Goal: Information Seeking & Learning: Learn about a topic

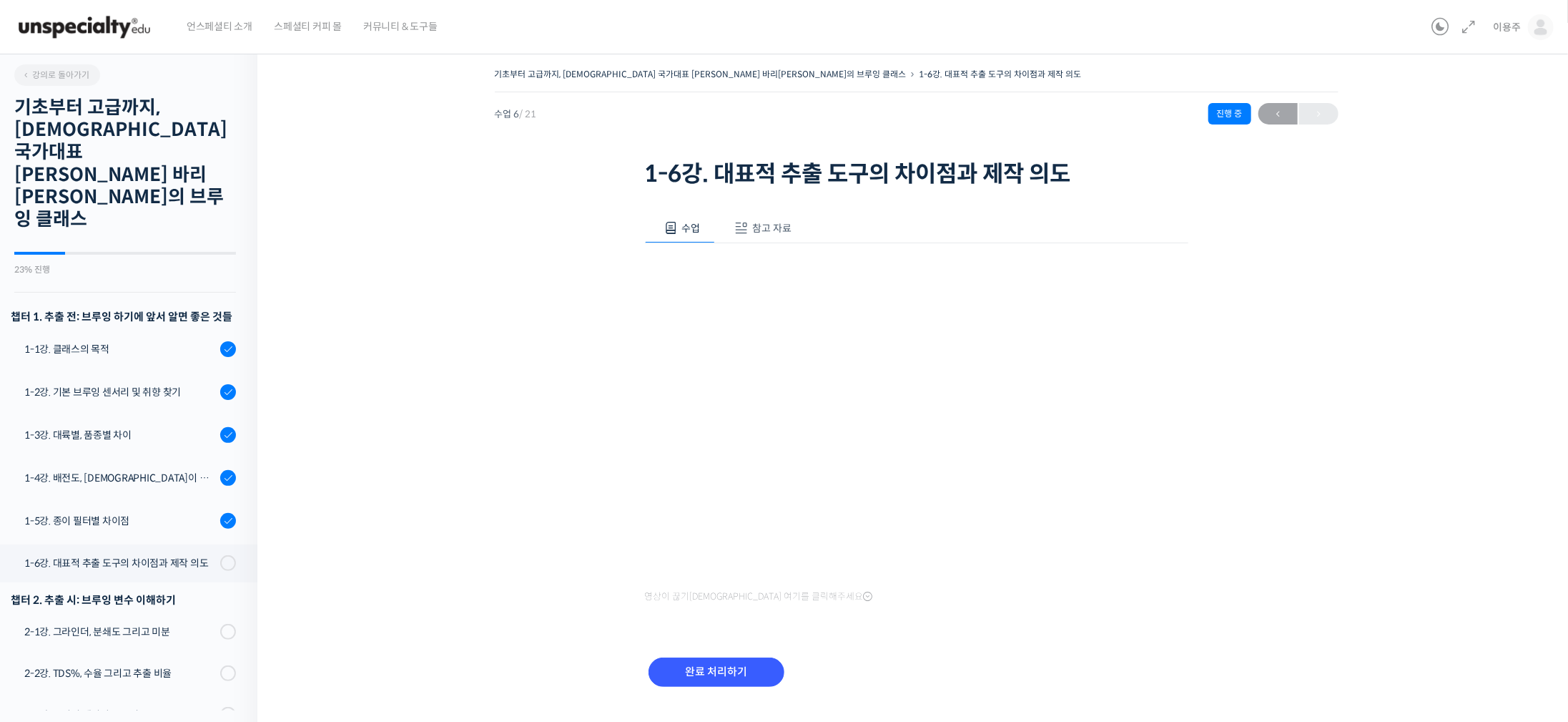
scroll to position [31, 0]
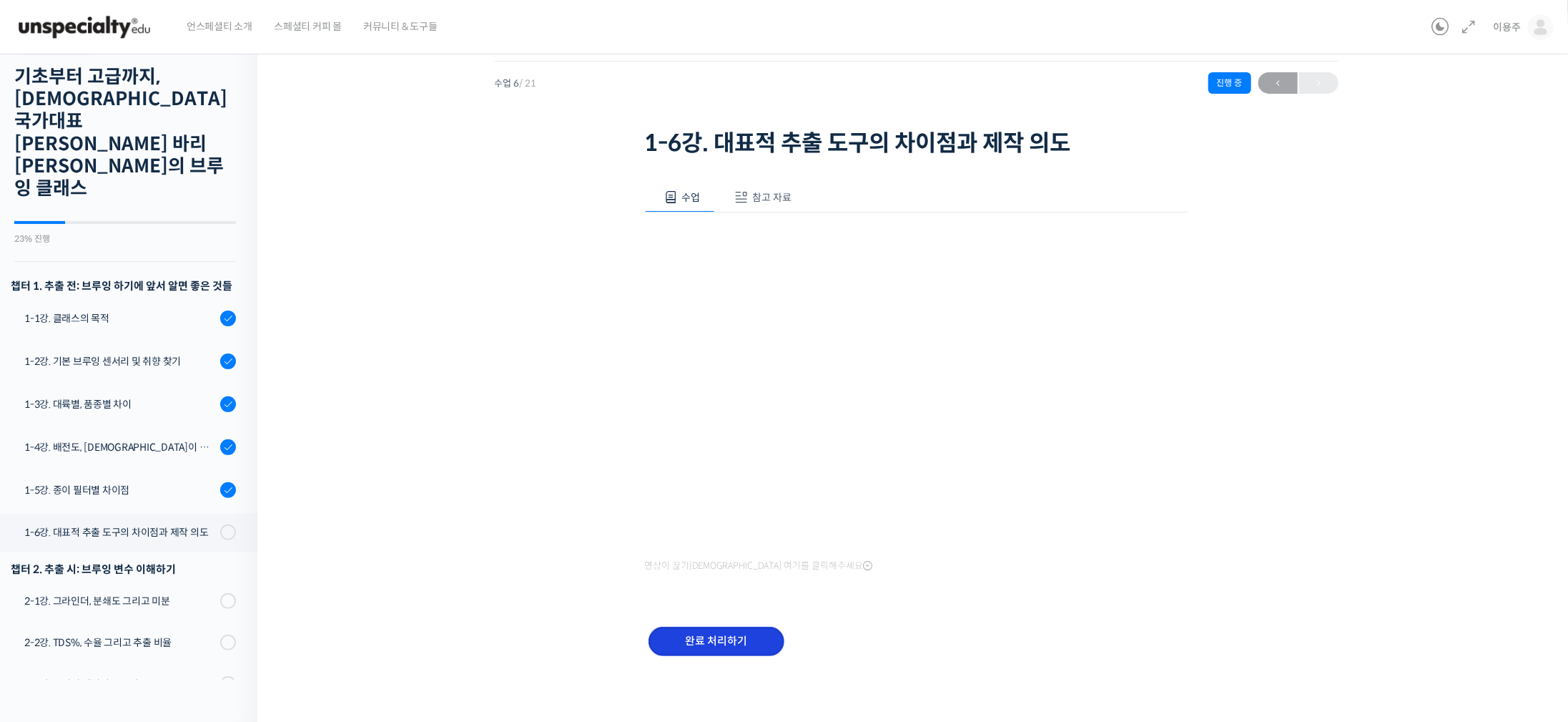
click at [741, 633] on input "완료 처리하기" at bounding box center [716, 641] width 136 height 29
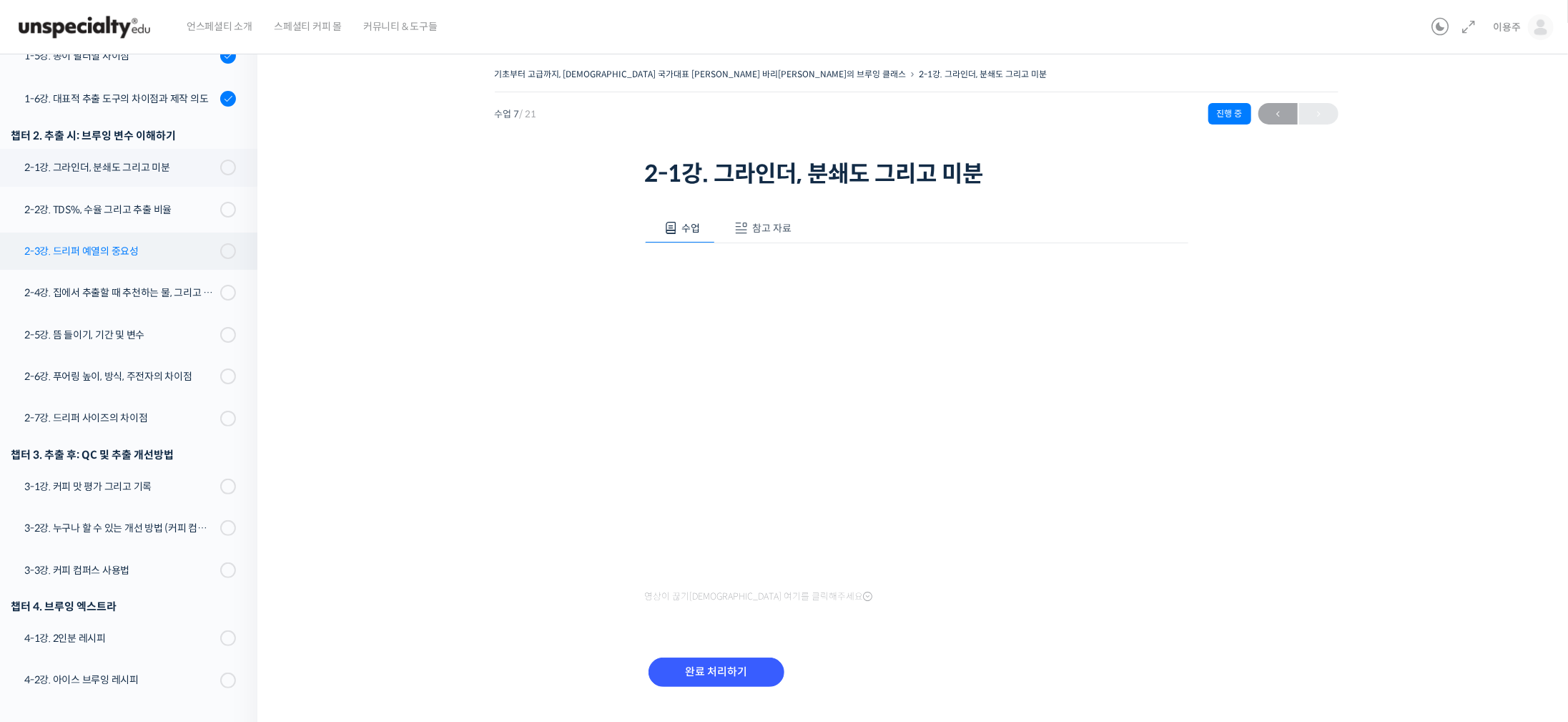
scroll to position [250, 0]
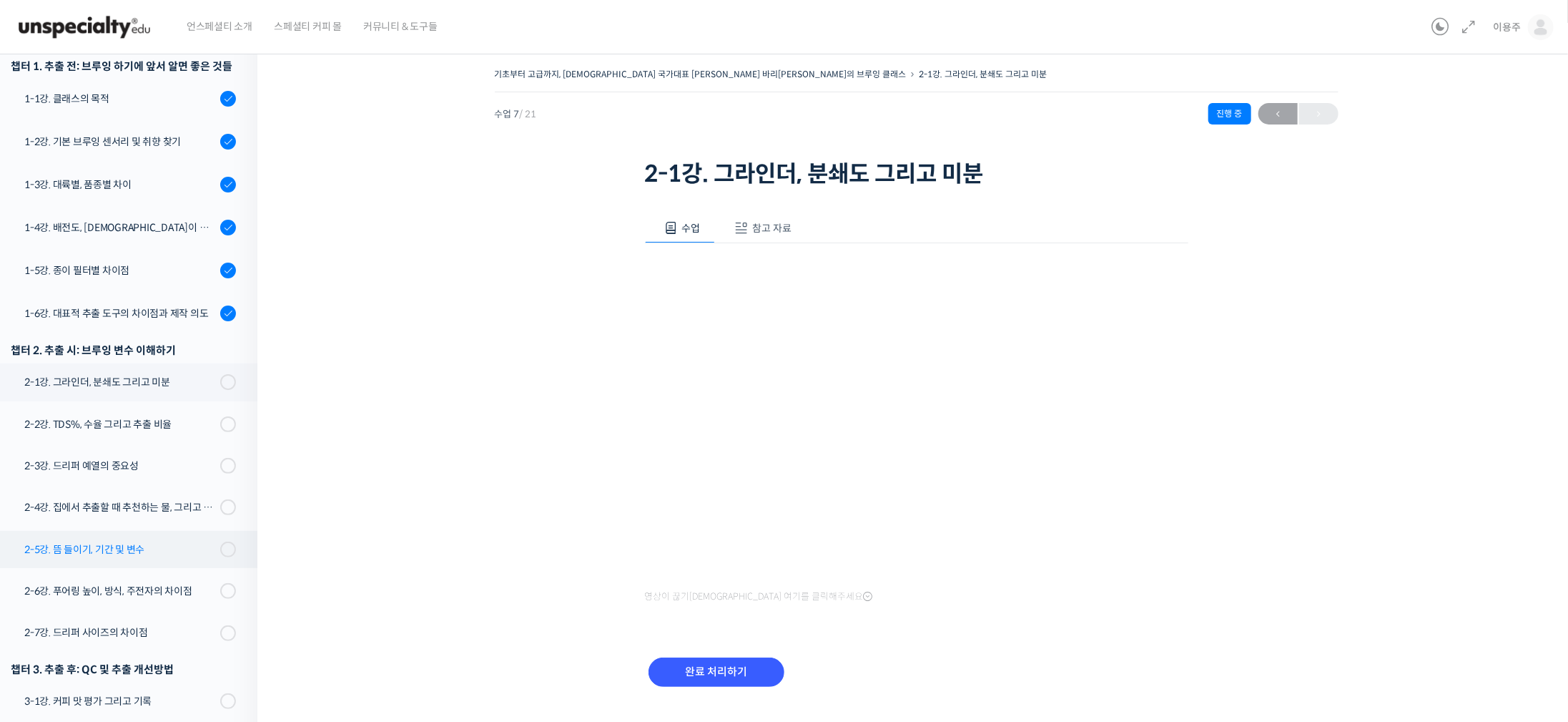
click at [173, 541] on div "2-5강. 뜸 들이기, 기간 및 변수" at bounding box center [120, 549] width 192 height 16
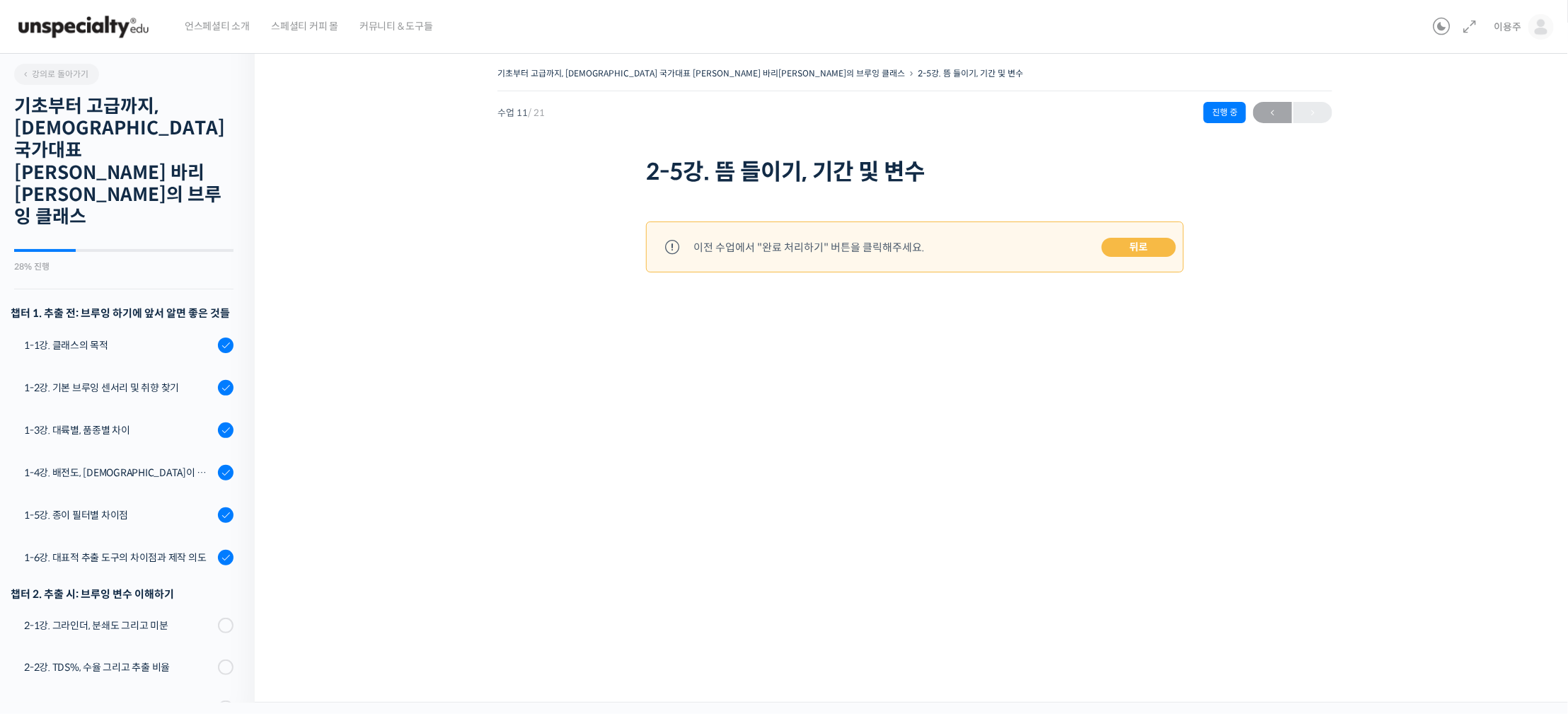
scroll to position [542, 0]
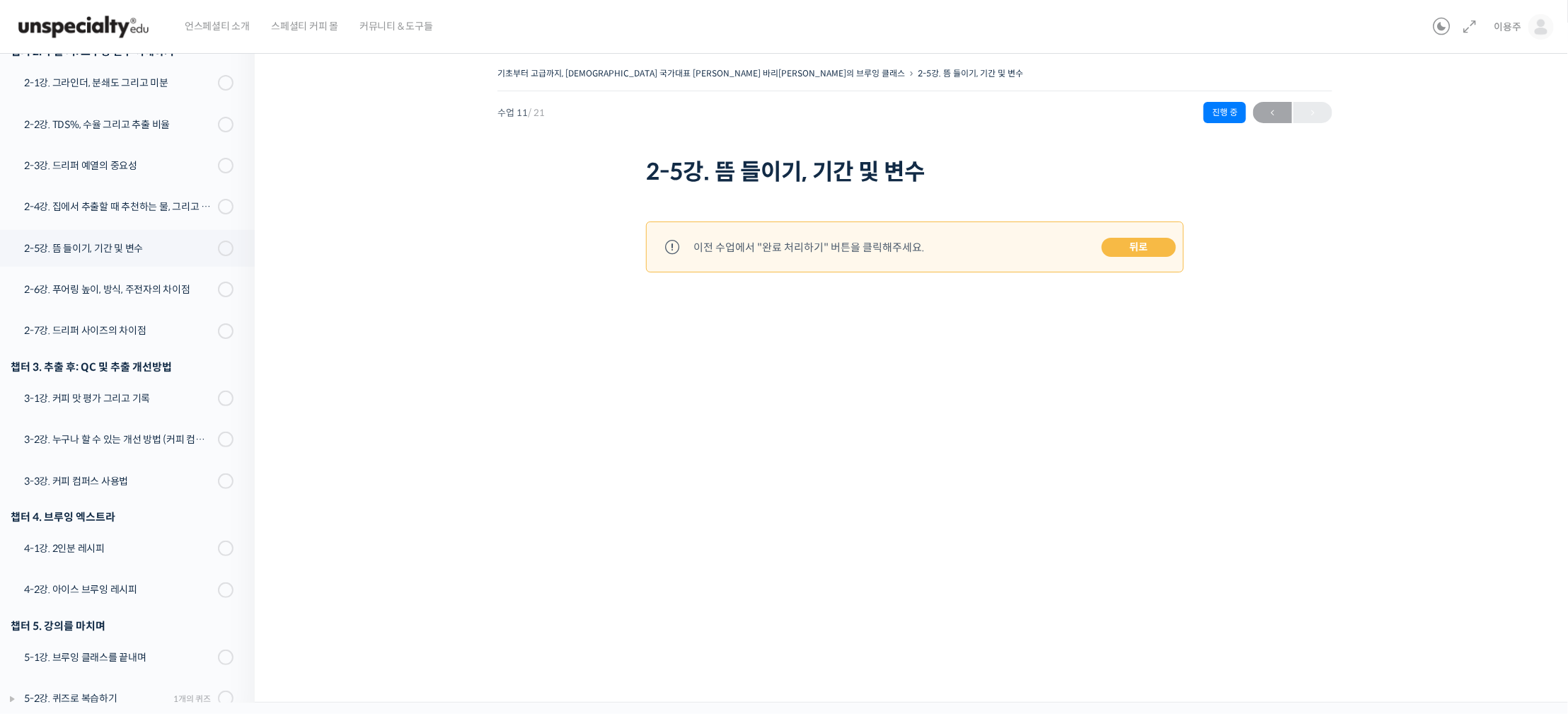
click at [1126, 246] on link "뒤로" at bounding box center [1139, 247] width 74 height 20
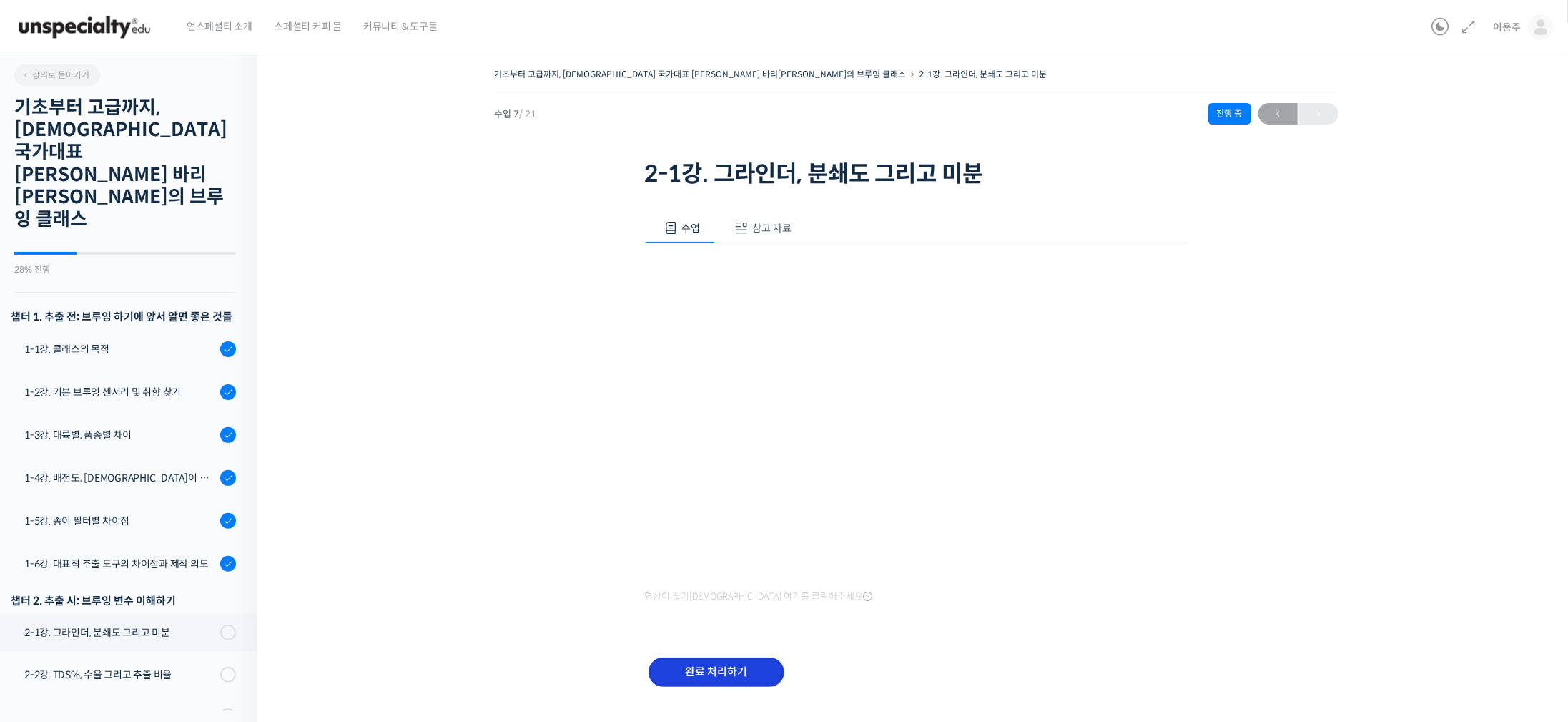
click at [712, 682] on input "완료 처리하기" at bounding box center [716, 672] width 136 height 29
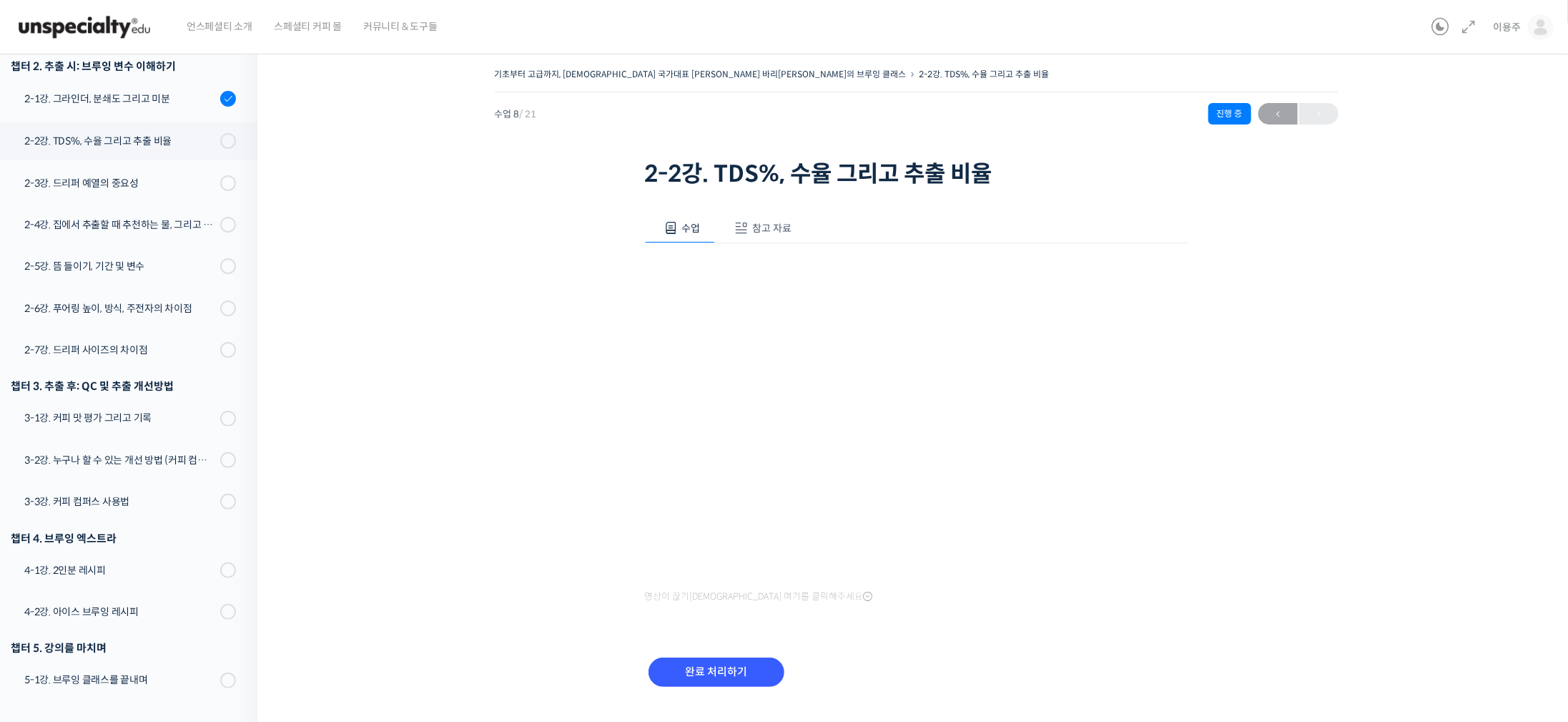
scroll to position [427, 0]
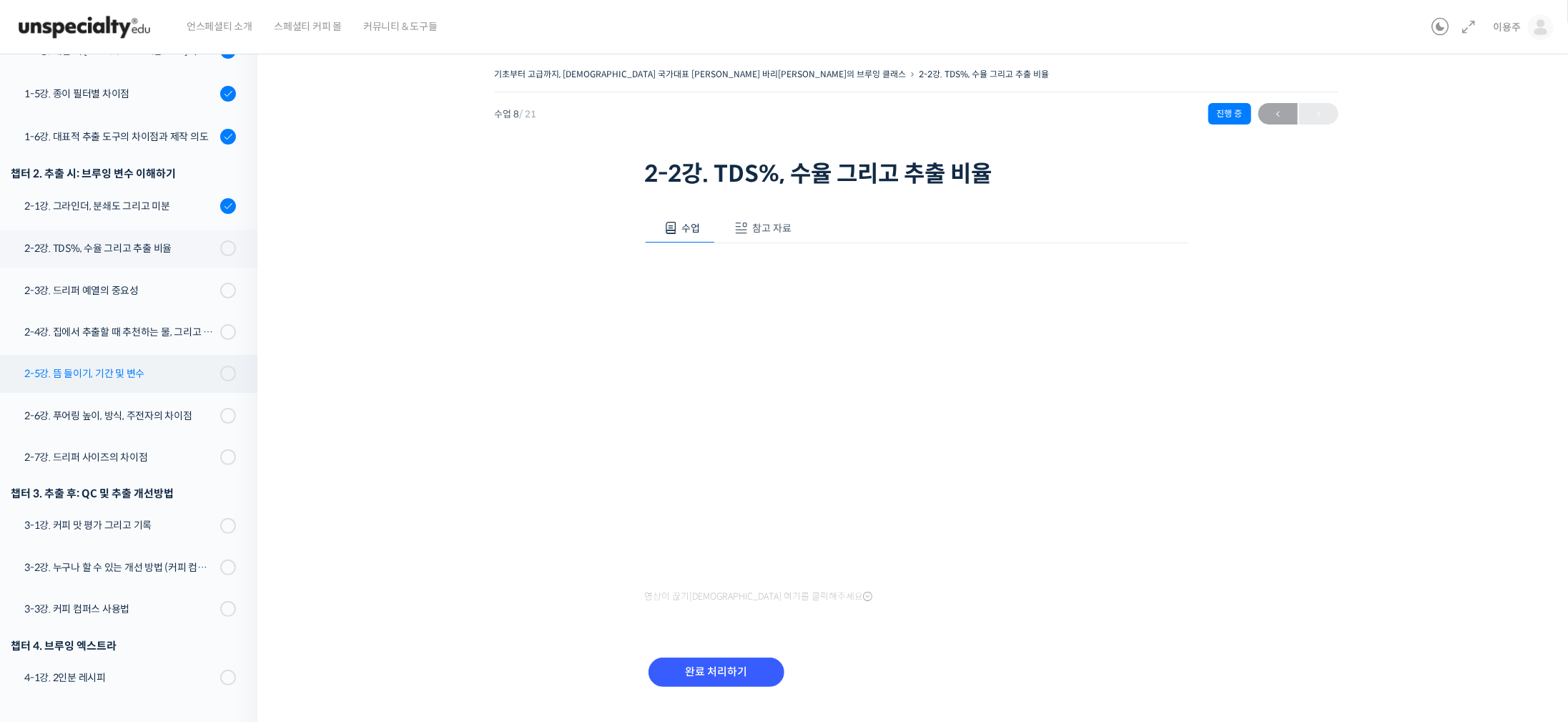
click at [173, 365] on div "2-5강. 뜸 들이기, 기간 및 변수" at bounding box center [120, 372] width 192 height 16
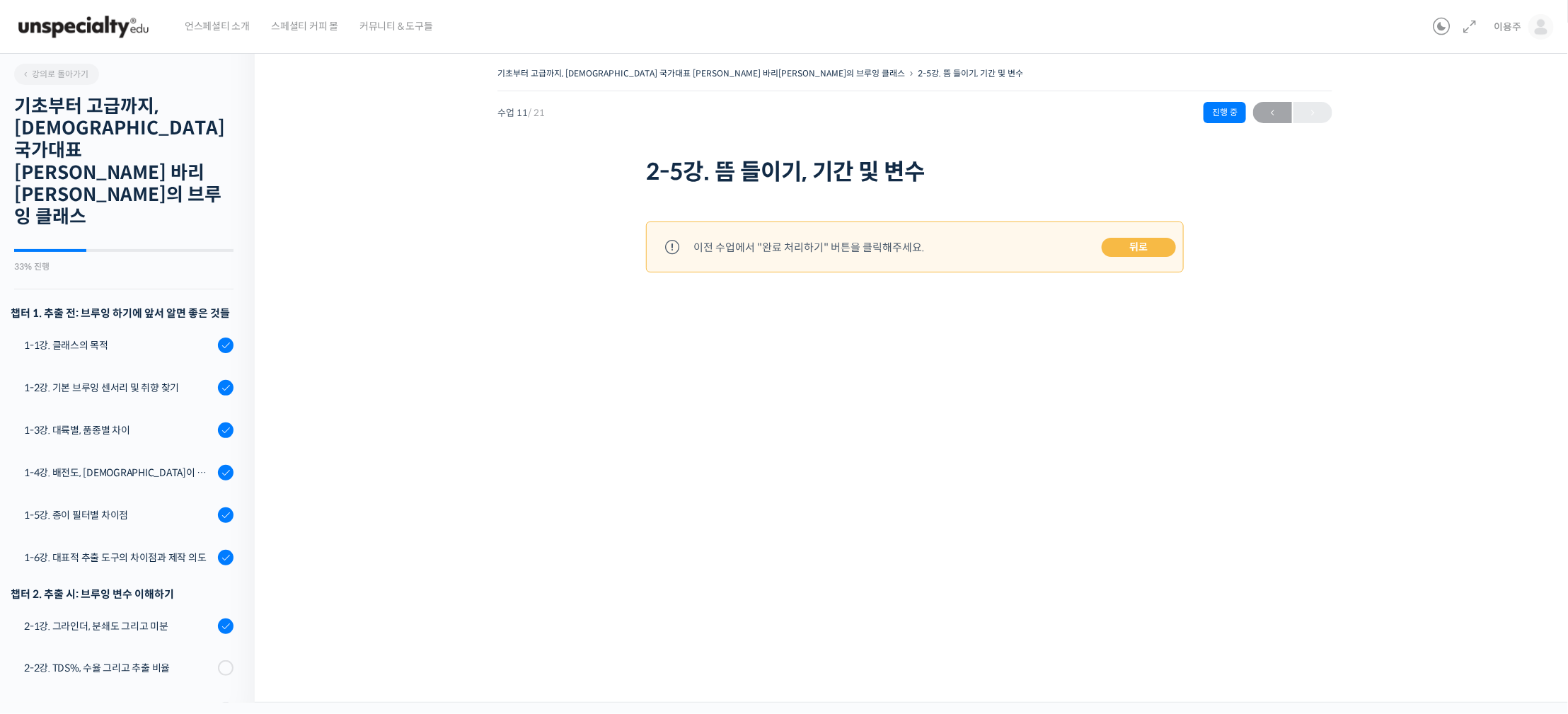
scroll to position [543, 0]
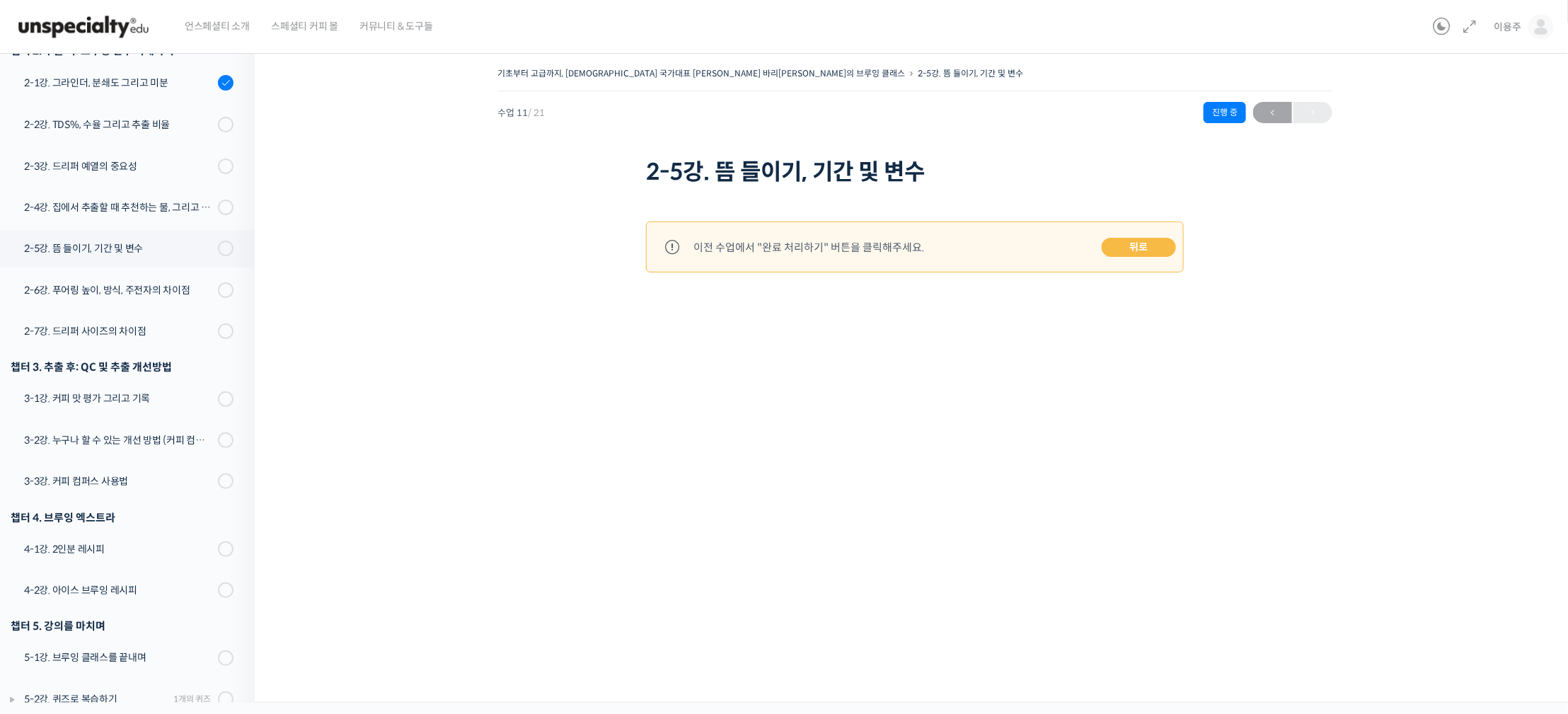
click at [1123, 241] on link "뒤로" at bounding box center [1139, 247] width 74 height 20
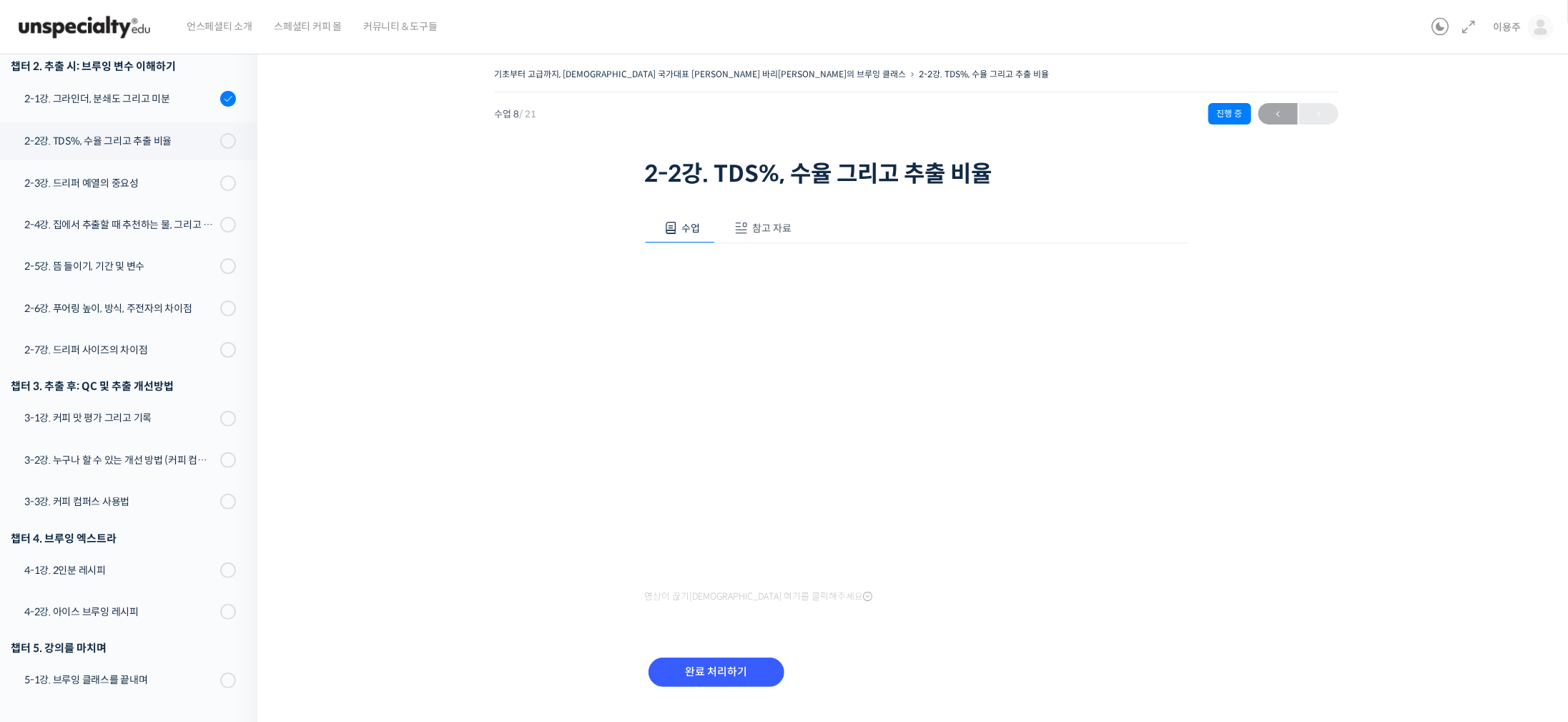
scroll to position [534, 0]
click at [712, 664] on input "완료 처리하기" at bounding box center [716, 672] width 136 height 29
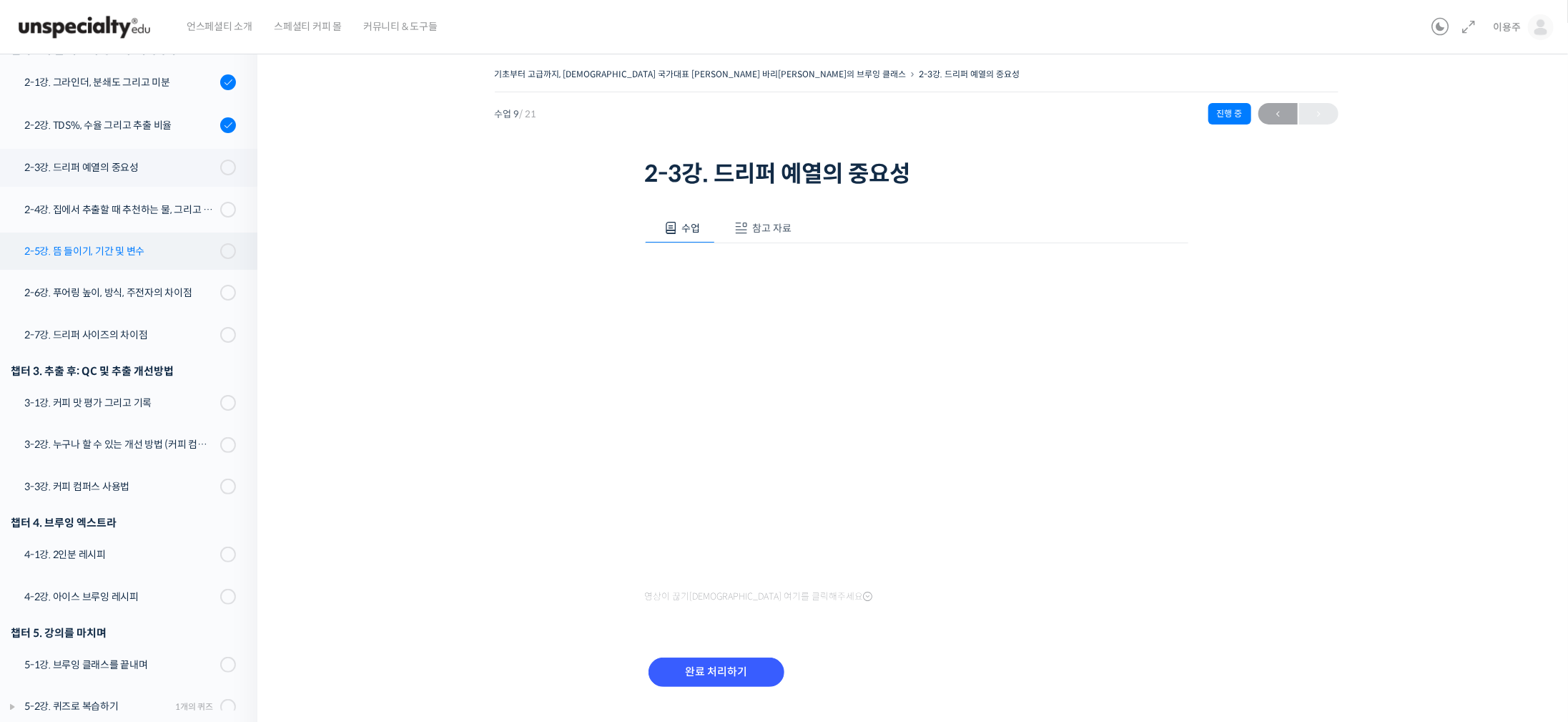
scroll to position [336, 0]
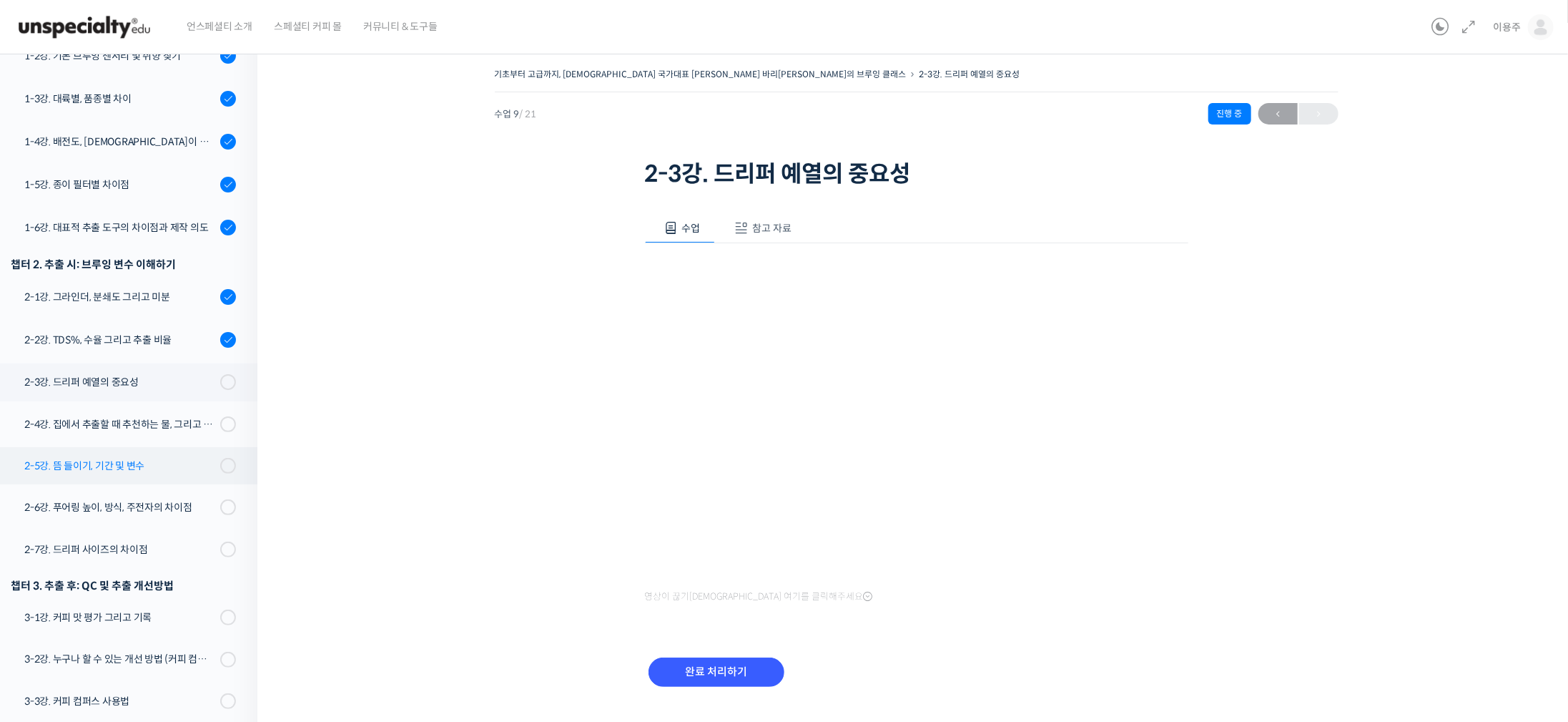
click at [208, 447] on link "2-5강. 뜸 들이기, 기간 및 변수" at bounding box center [125, 466] width 265 height 37
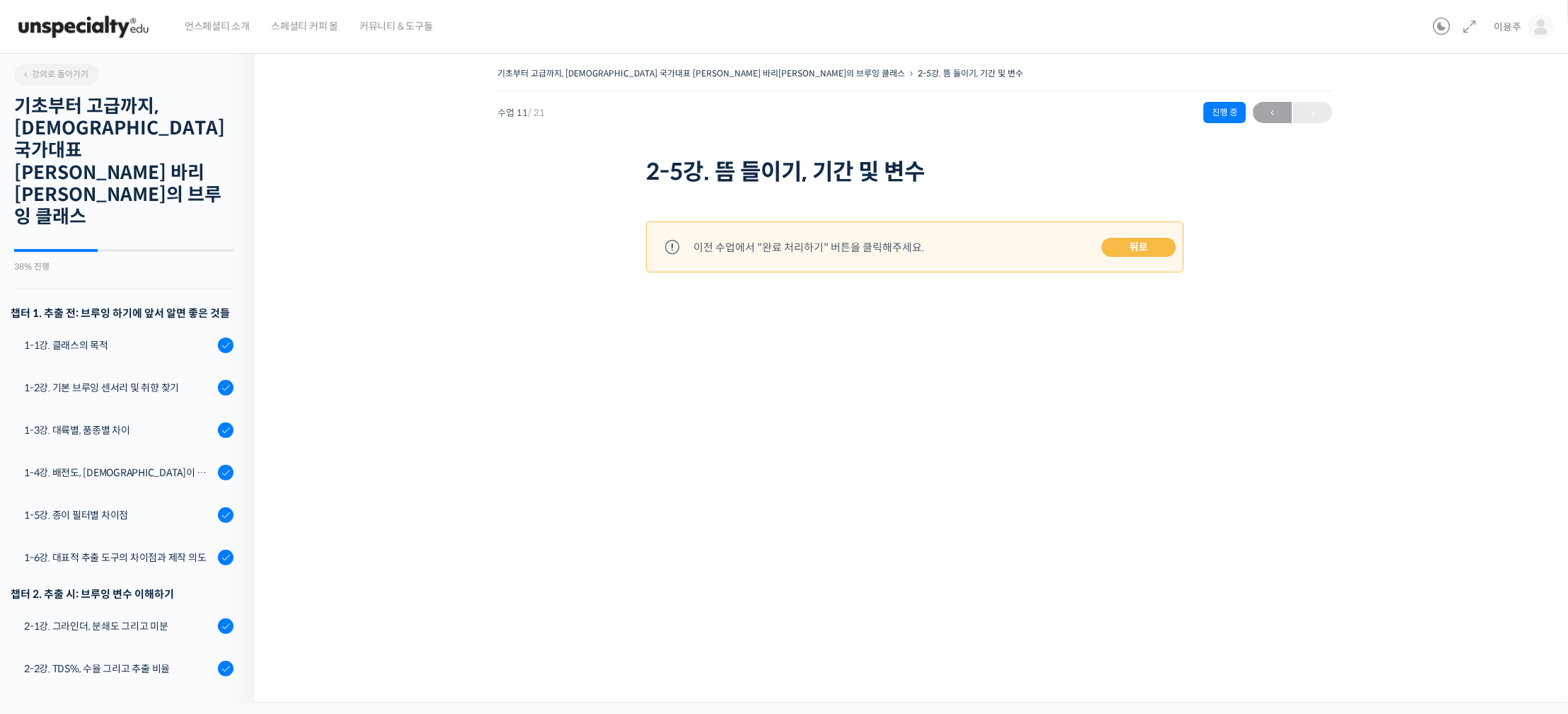
scroll to position [544, 0]
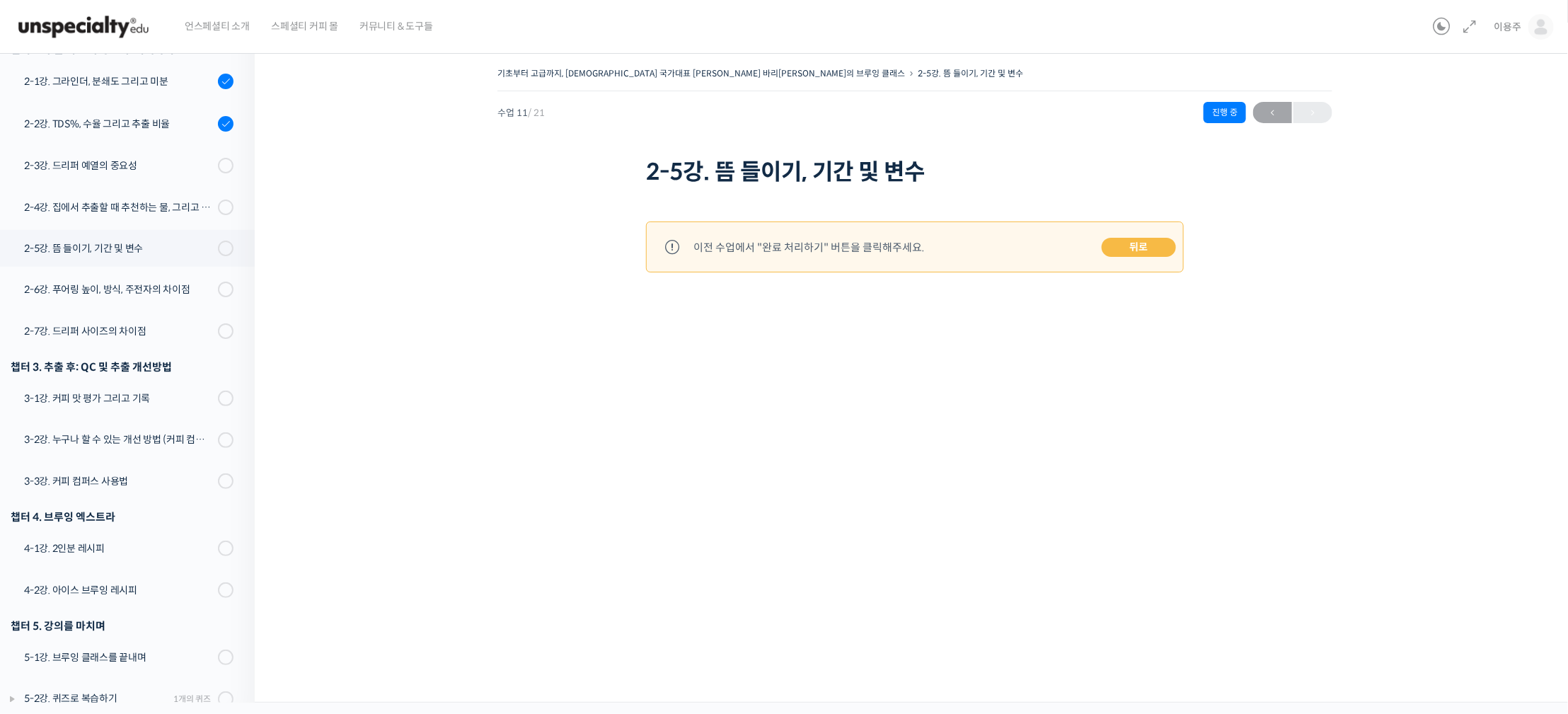
click at [1107, 263] on div "이전 수업에서 "완료 처리하기" 버튼을 클릭해주세요. 뒤로" at bounding box center [915, 246] width 538 height 51
click at [1114, 254] on link "뒤로" at bounding box center [1139, 247] width 74 height 20
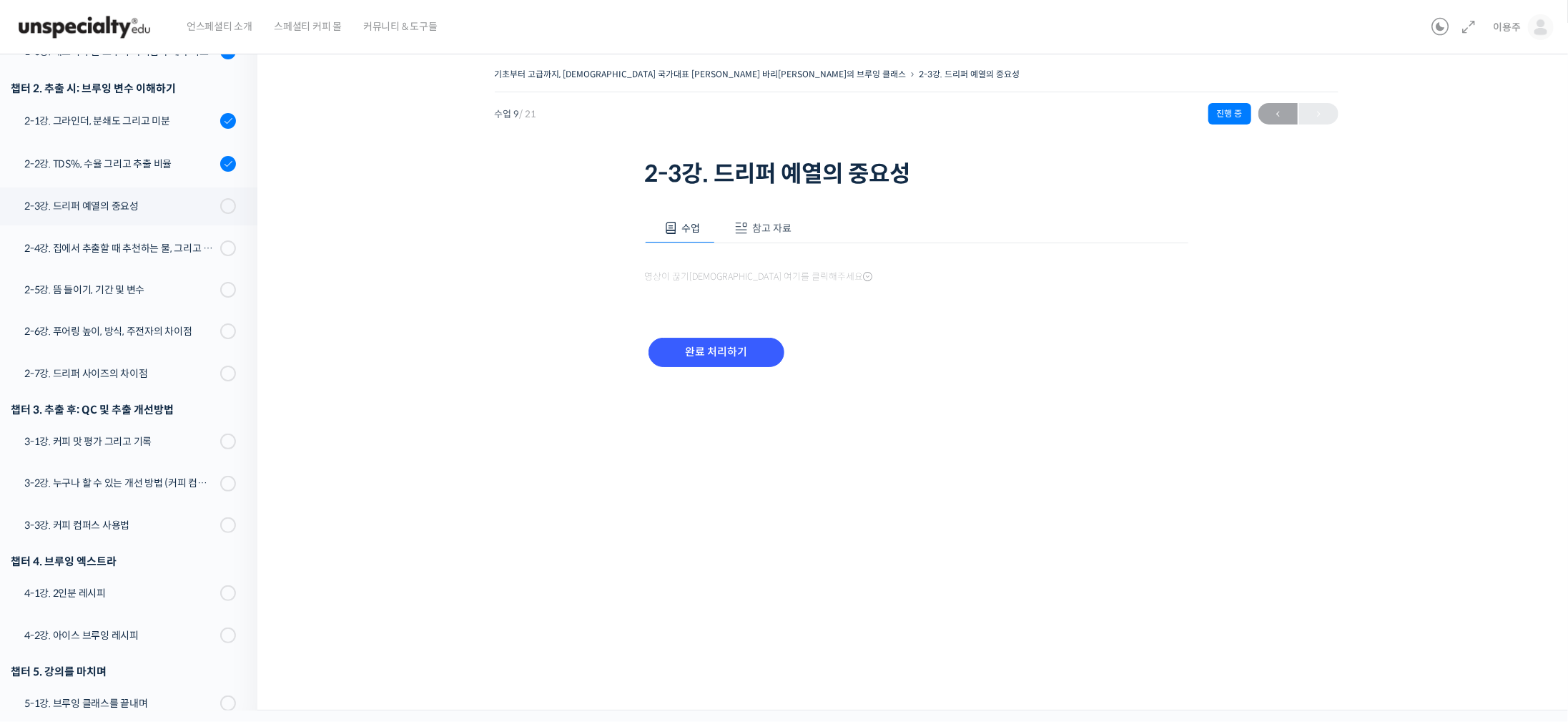
scroll to position [550, 0]
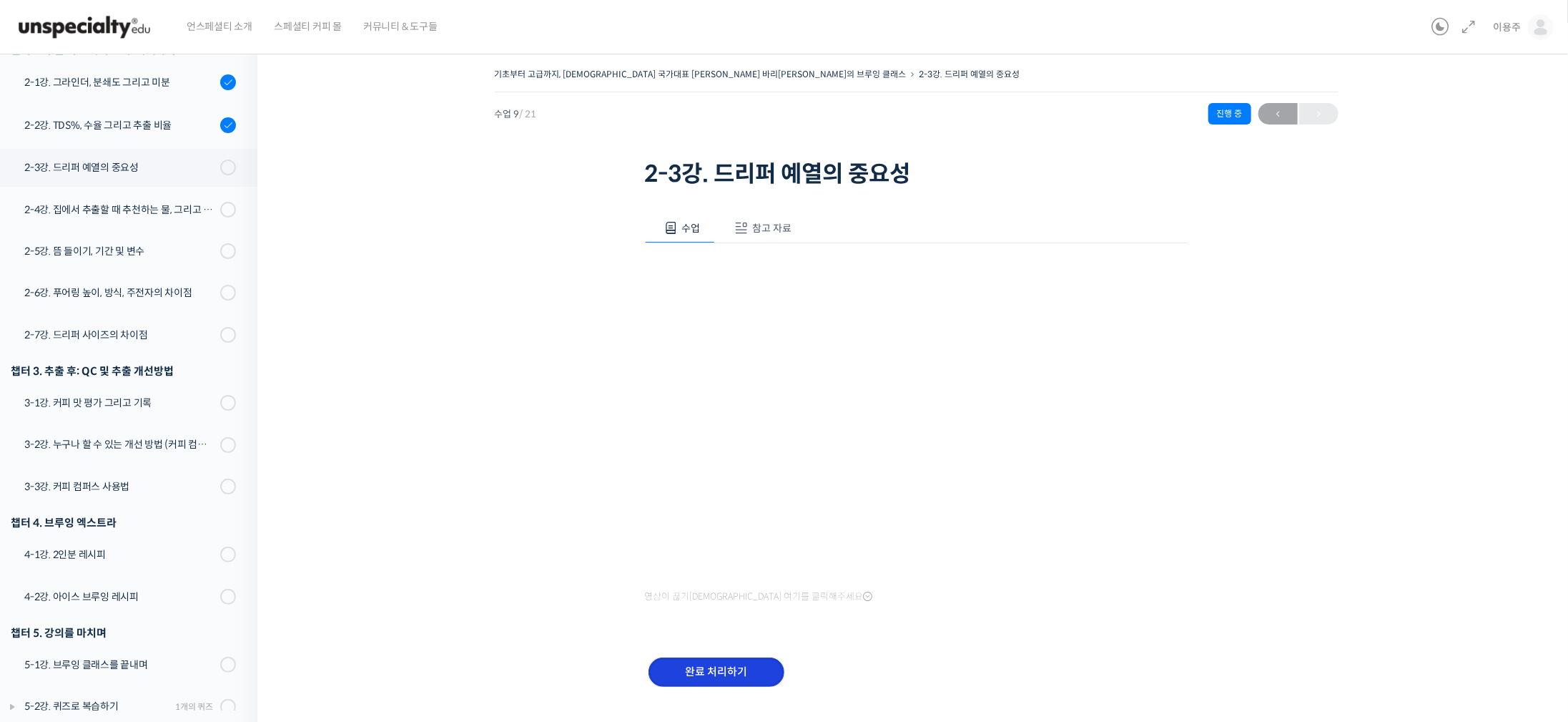
click at [743, 673] on input "완료 처리하기" at bounding box center [716, 672] width 136 height 29
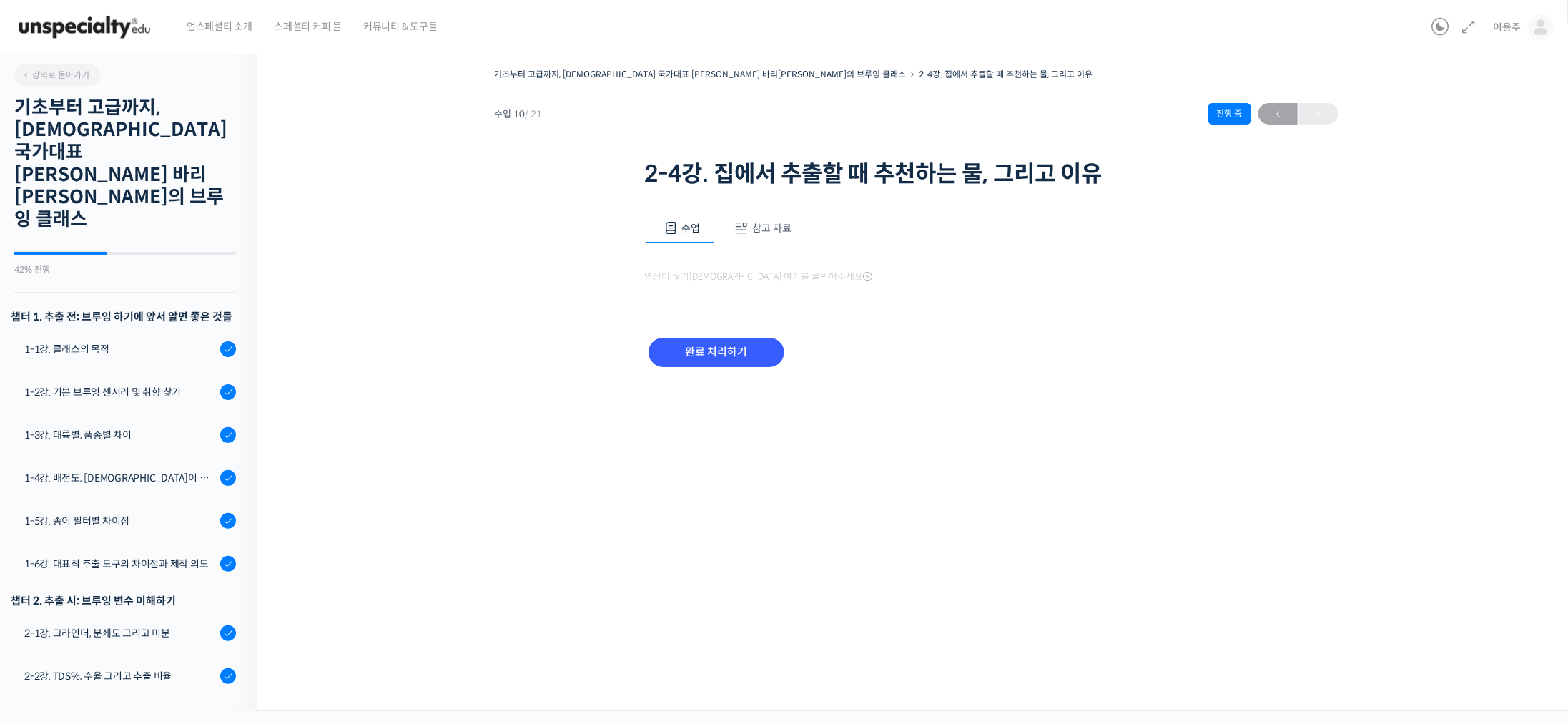
scroll to position [551, 0]
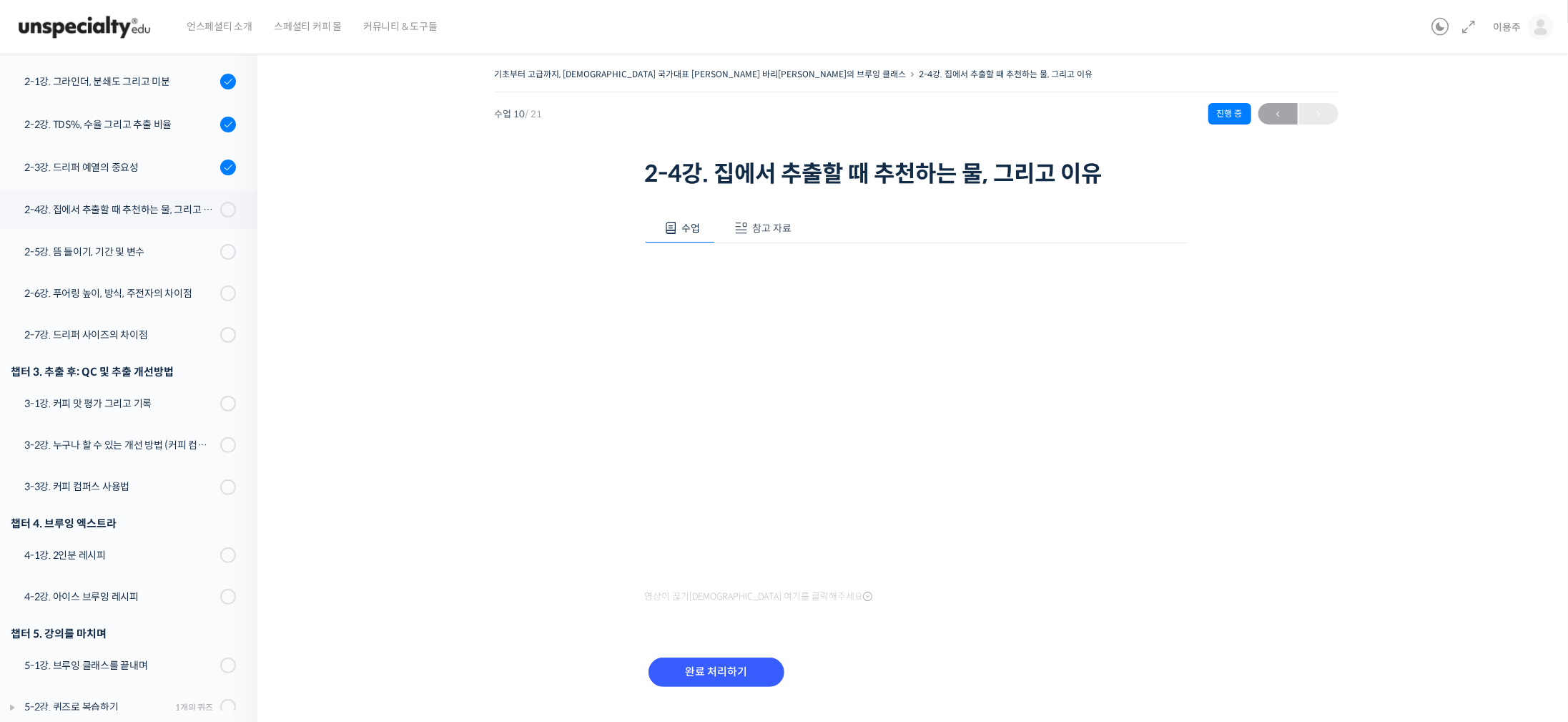
click at [748, 649] on div "완료 처리하기" at bounding box center [917, 684] width 544 height 82
click at [742, 669] on input "완료 처리하기" at bounding box center [716, 672] width 136 height 29
